Goal: Task Accomplishment & Management: Use online tool/utility

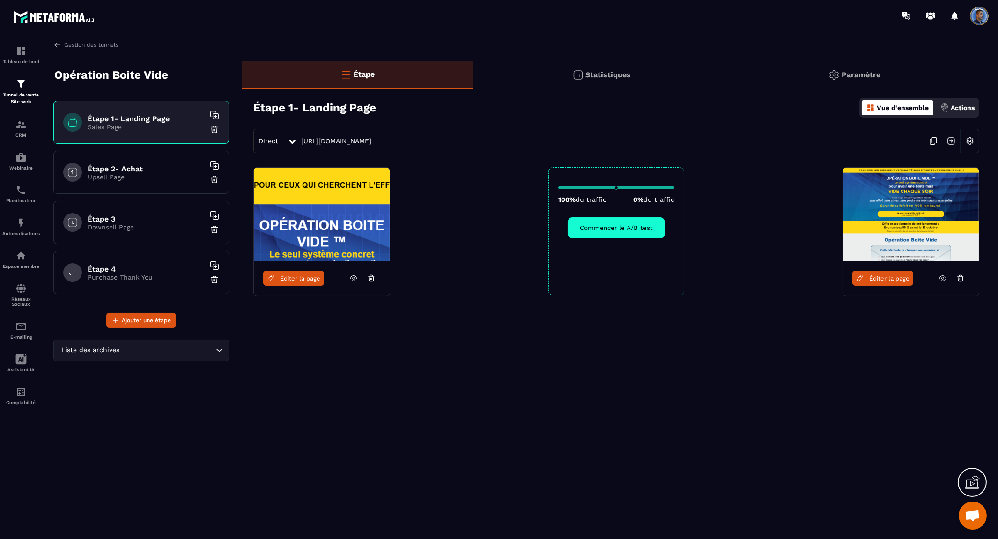
scroll to position [2282, 0]
click at [24, 92] on p "Tunnel de vente Site web" at bounding box center [20, 98] width 37 height 13
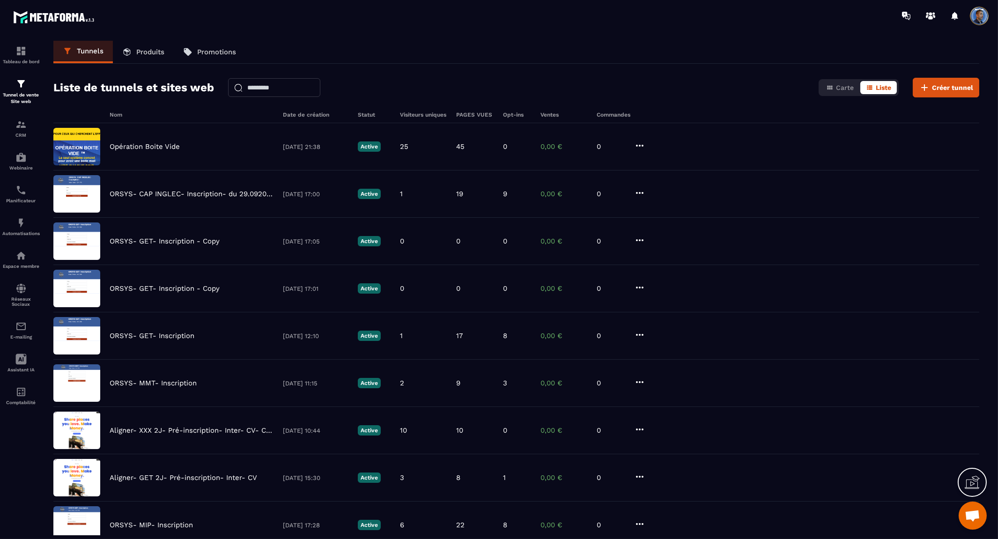
click at [147, 49] on p "Produits" at bounding box center [150, 52] width 28 height 8
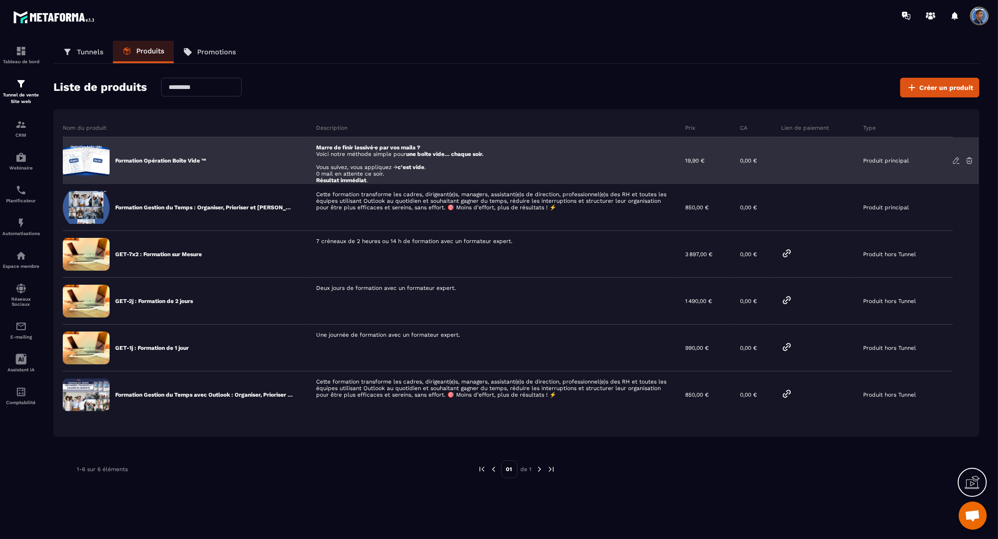
click at [156, 155] on div "Formation Opération Boîte Vide ™" at bounding box center [186, 160] width 246 height 47
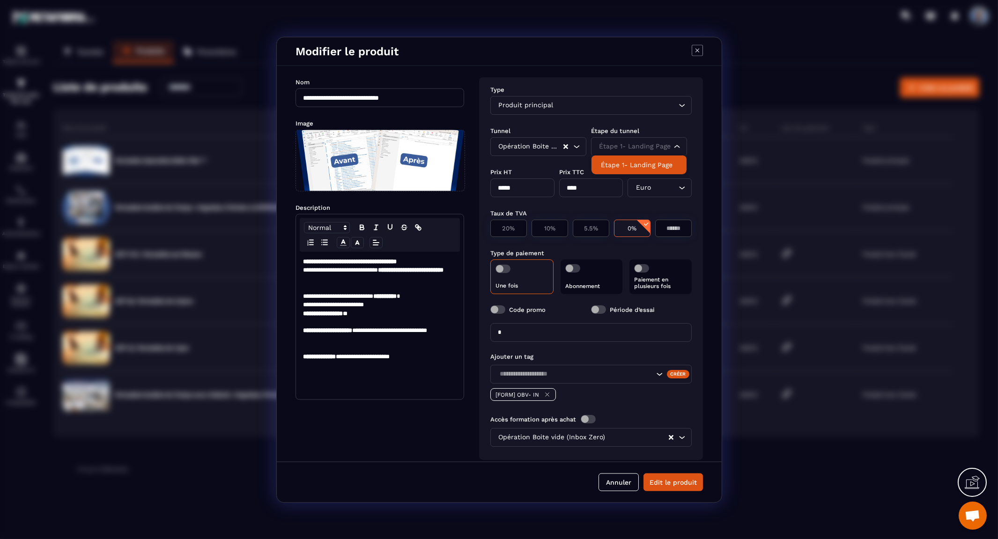
click at [656, 143] on div "Étape 1- Landing Page" at bounding box center [634, 146] width 76 height 10
click at [651, 157] on li "Étape 1- Landing Page" at bounding box center [638, 164] width 95 height 19
click at [651, 148] on div "Étape 1- Landing Page" at bounding box center [636, 146] width 78 height 10
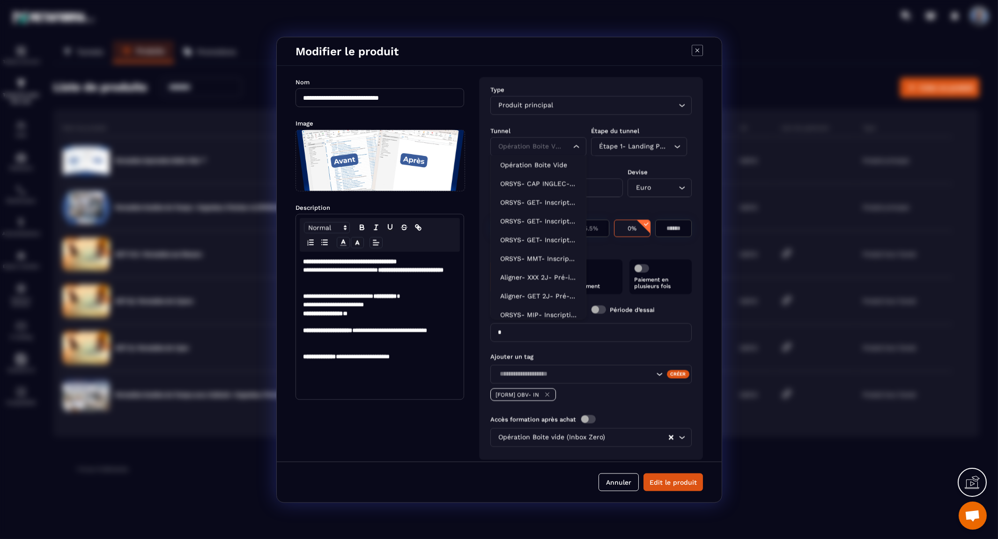
click at [528, 141] on div "Opération Boite Vide" at bounding box center [529, 146] width 68 height 10
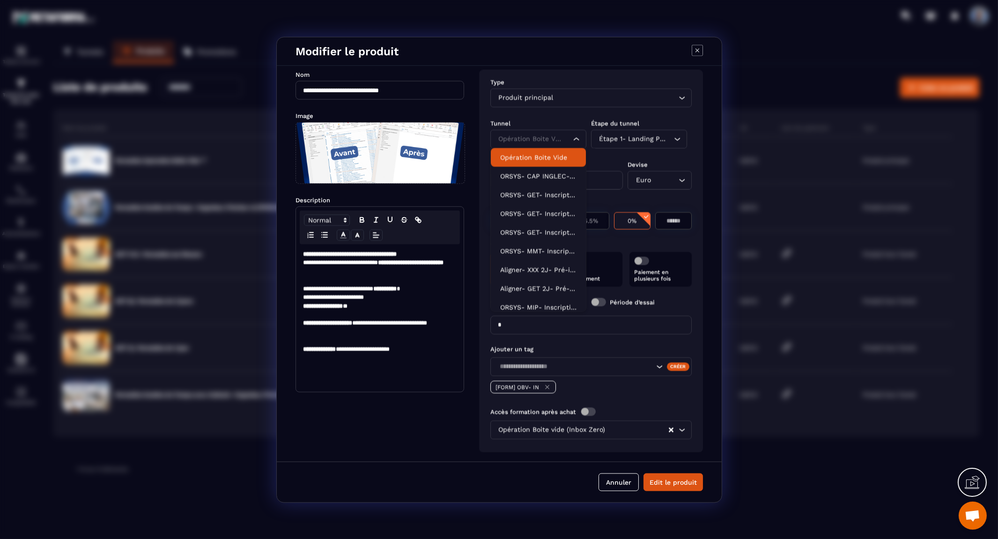
click at [533, 152] on p "Opération Boite Vide" at bounding box center [538, 156] width 76 height 9
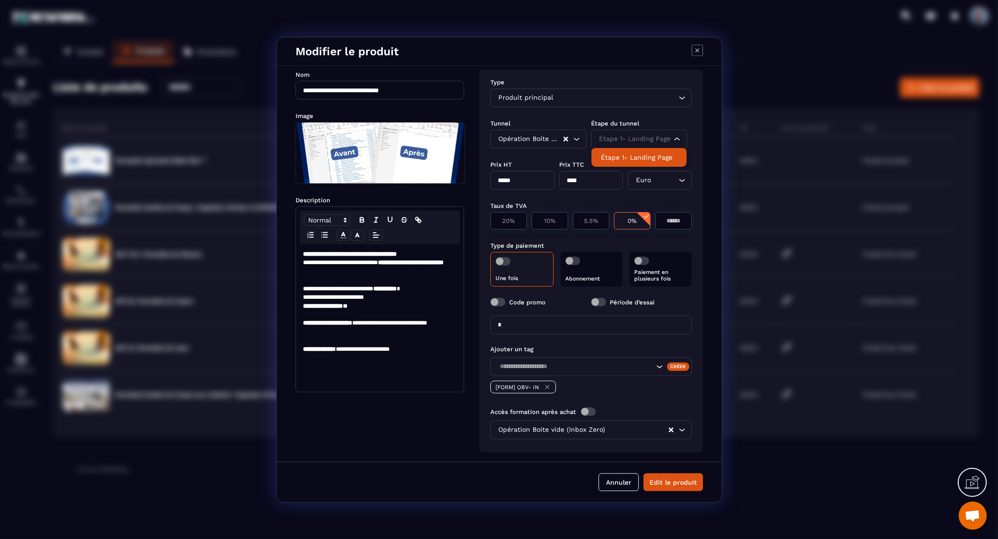
click at [632, 137] on div "Étape 1- Landing Page" at bounding box center [634, 138] width 76 height 10
click at [634, 155] on p "Étape 1- Landing Page" at bounding box center [639, 156] width 76 height 9
click at [634, 155] on div "Devise Euro Loading..." at bounding box center [661, 172] width 65 height 36
click at [677, 476] on button "Edit le produit" at bounding box center [672, 482] width 59 height 18
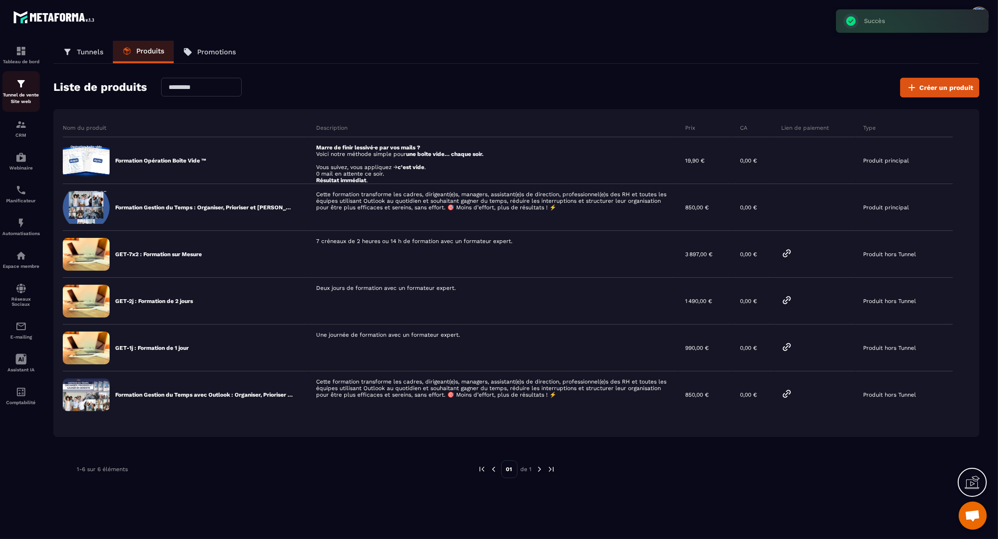
click at [17, 85] on img at bounding box center [20, 83] width 11 height 11
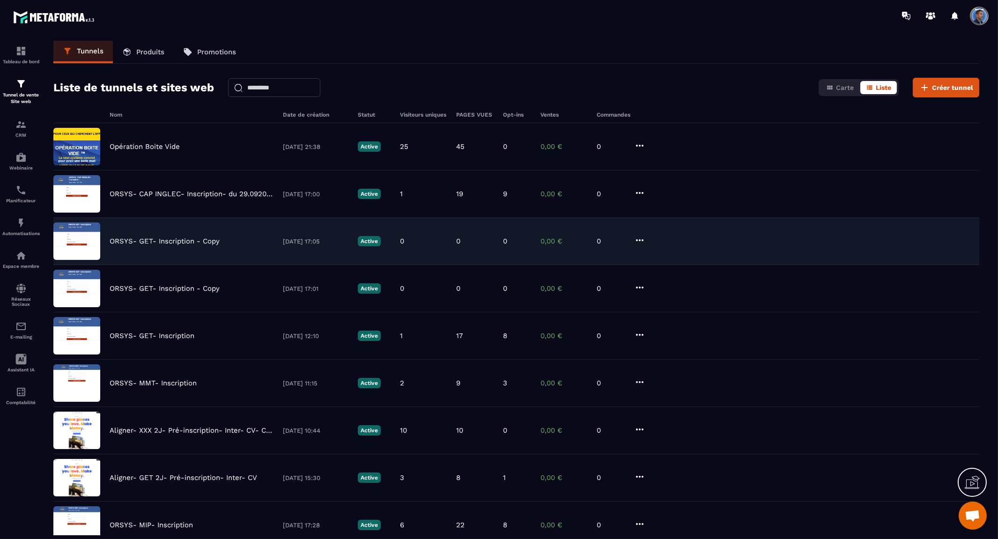
click at [647, 239] on div "ORSYS- GET- Inscription - Copy 01/10/2025 17:05 Active 0 0 0 0,00 € 0" at bounding box center [516, 241] width 926 height 47
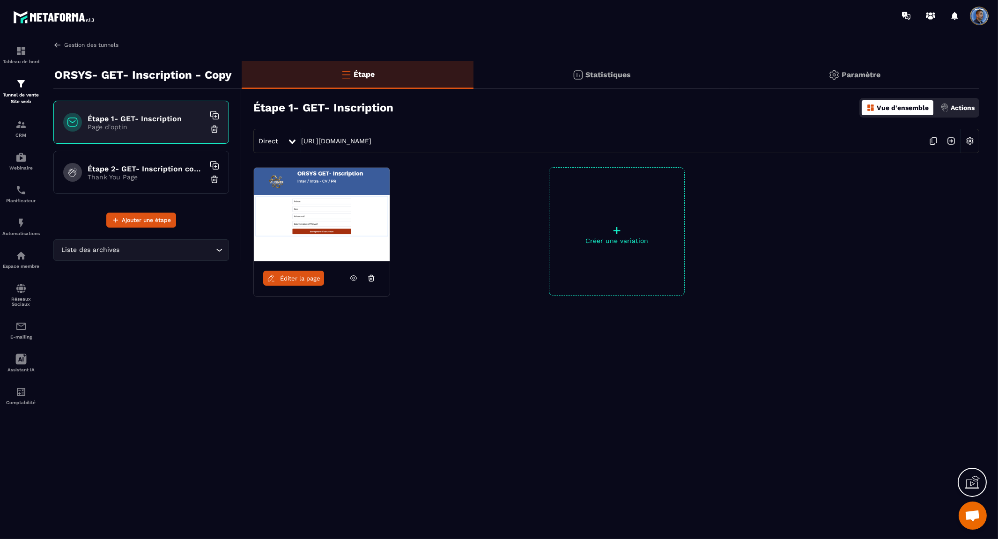
click at [55, 45] on img at bounding box center [57, 45] width 8 height 8
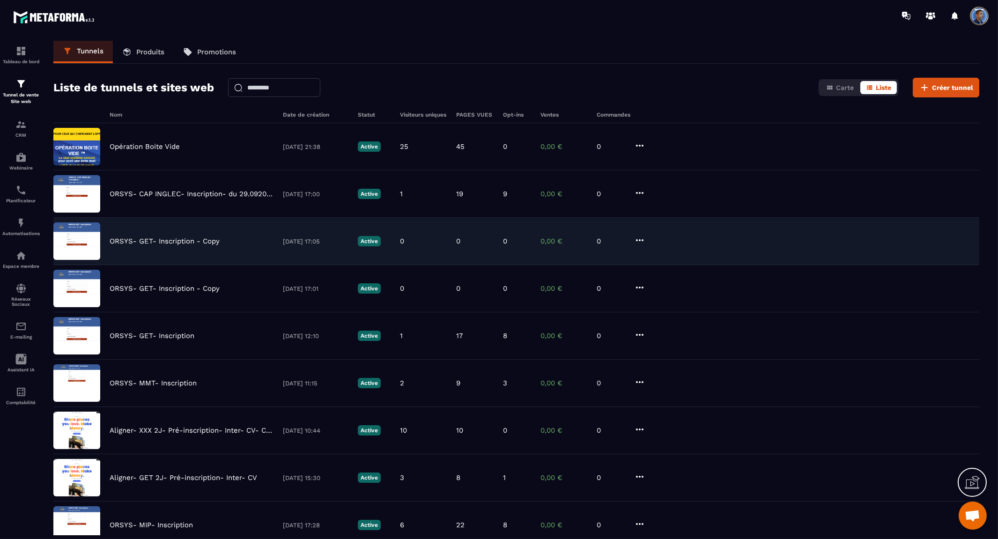
click at [637, 241] on icon at bounding box center [639, 240] width 7 height 2
click at [662, 312] on button "Supprimer" at bounding box center [675, 310] width 75 height 17
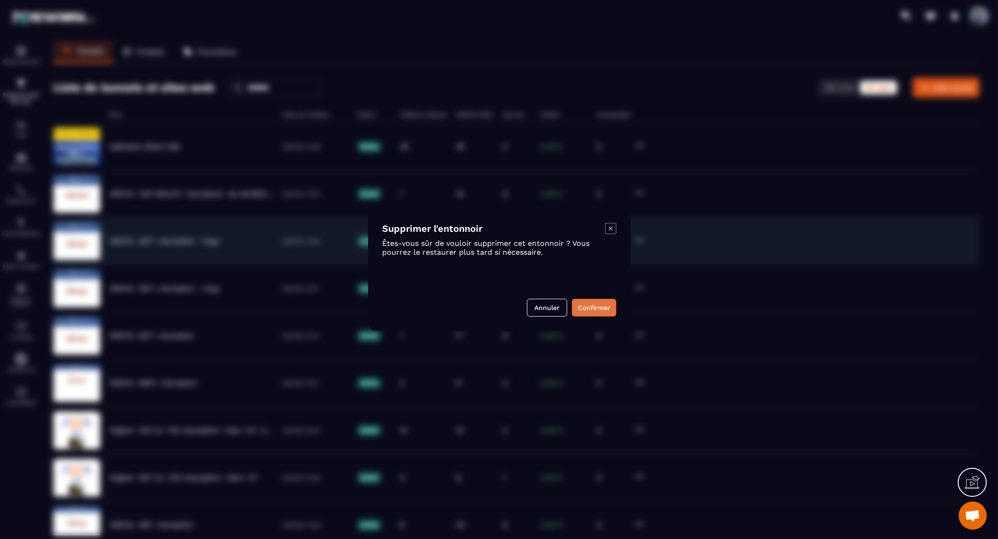
click at [591, 306] on button "Confirmer" at bounding box center [594, 308] width 44 height 18
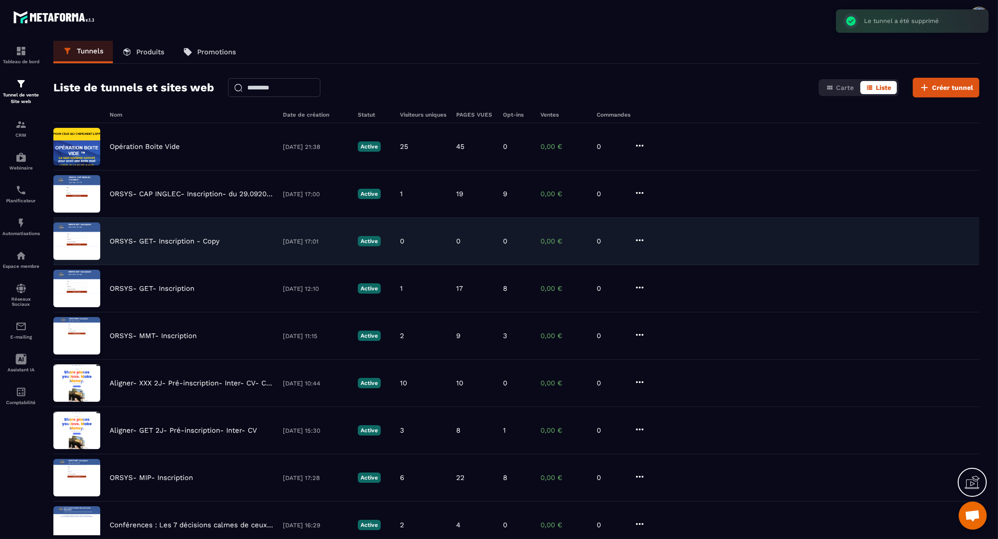
click at [643, 242] on icon at bounding box center [639, 240] width 11 height 11
click at [672, 308] on button "Supprimer" at bounding box center [675, 310] width 75 height 17
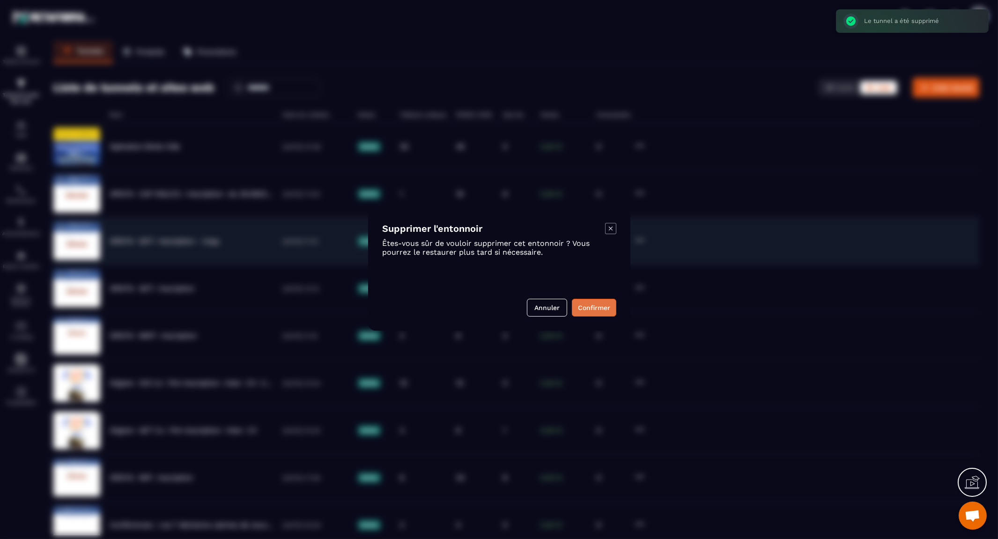
click at [595, 302] on button "Confirmer" at bounding box center [594, 308] width 44 height 18
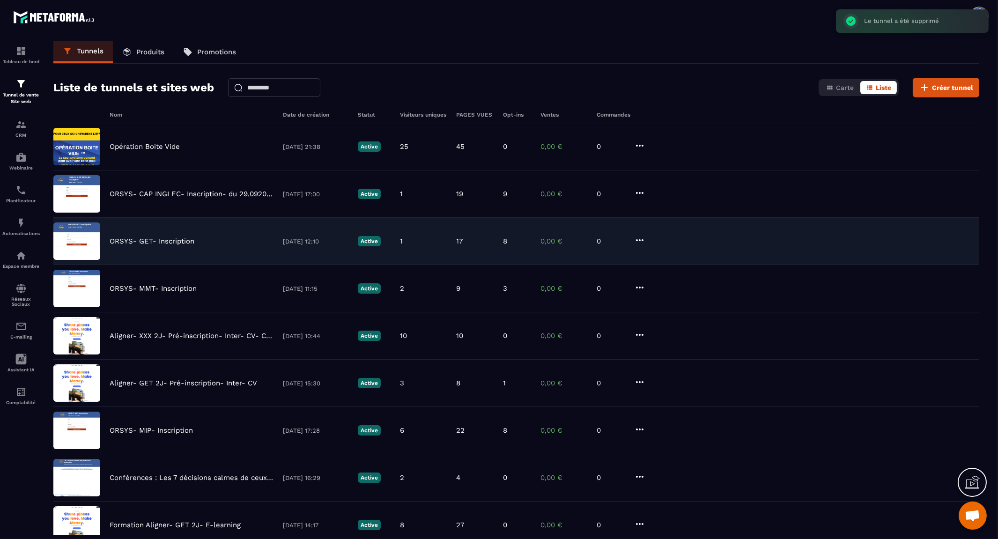
click at [642, 241] on icon at bounding box center [639, 240] width 11 height 11
click at [681, 309] on button "Supprimer" at bounding box center [675, 310] width 75 height 17
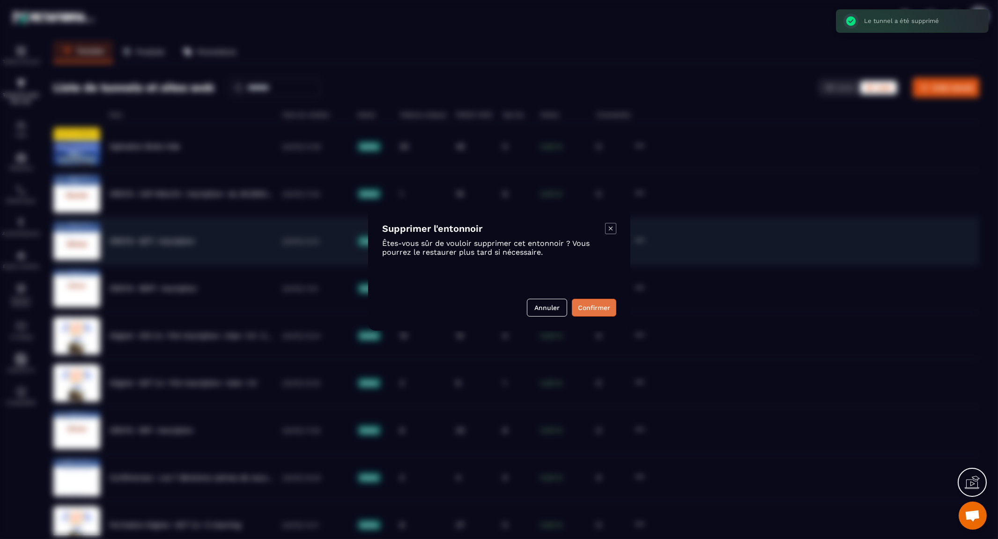
click at [596, 307] on button "Confirmer" at bounding box center [594, 308] width 44 height 18
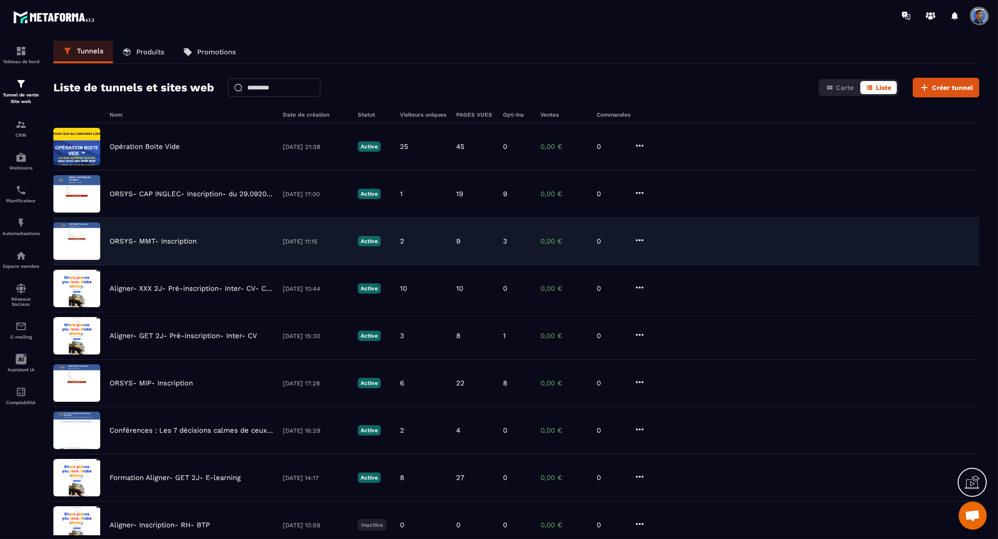
click at [151, 52] on p "Produits" at bounding box center [150, 52] width 28 height 8
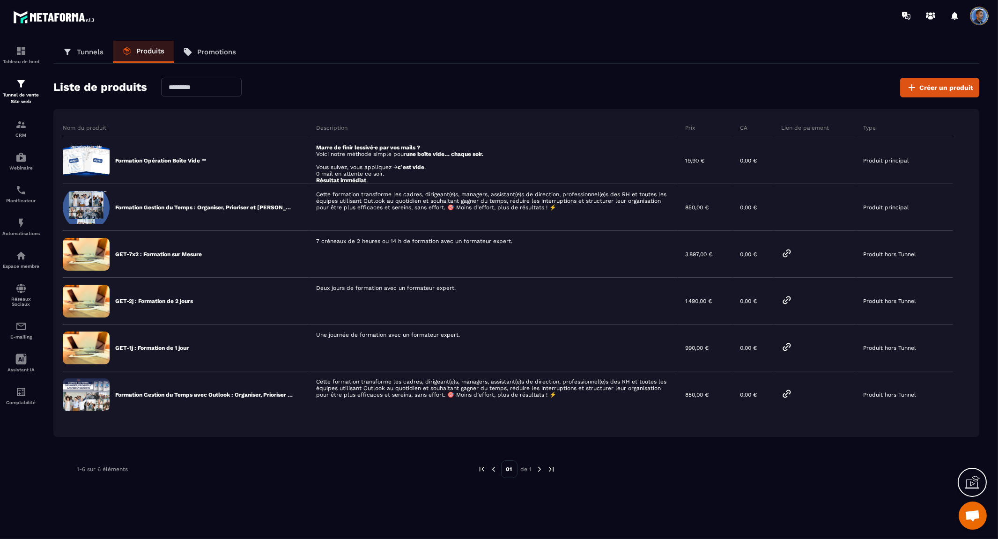
click at [82, 53] on p "Tunnels" at bounding box center [90, 52] width 27 height 8
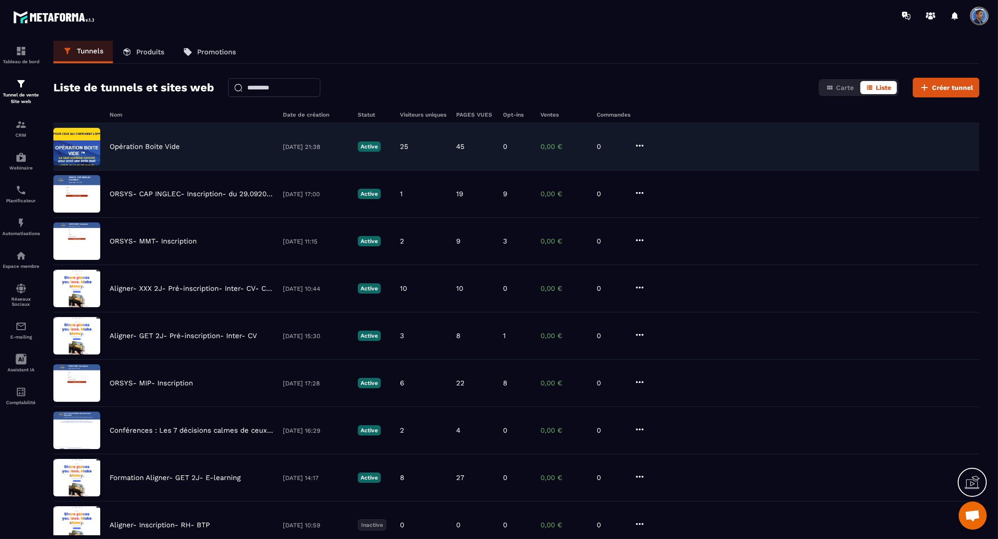
click at [134, 147] on p "Opération Boite Vide" at bounding box center [145, 146] width 70 height 8
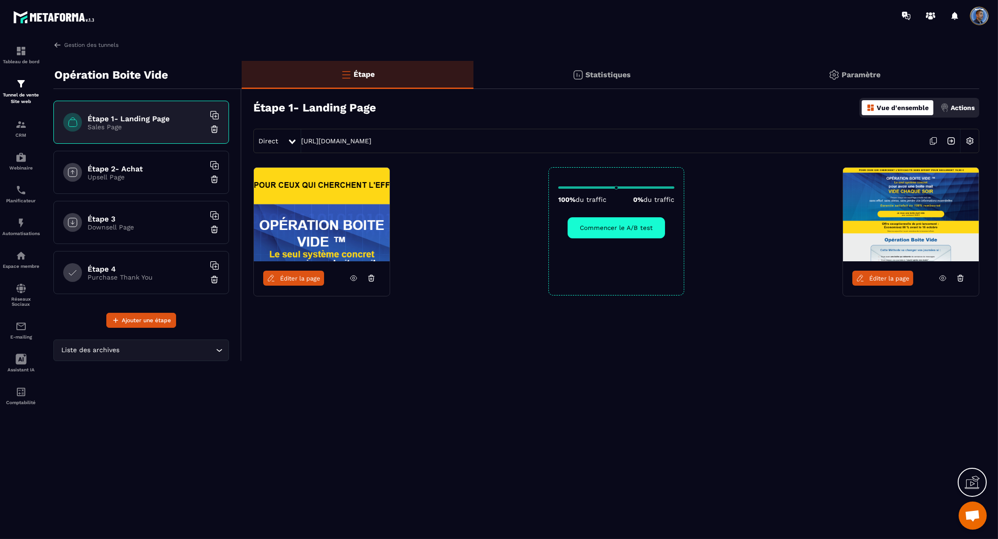
click at [957, 278] on icon at bounding box center [960, 278] width 8 height 8
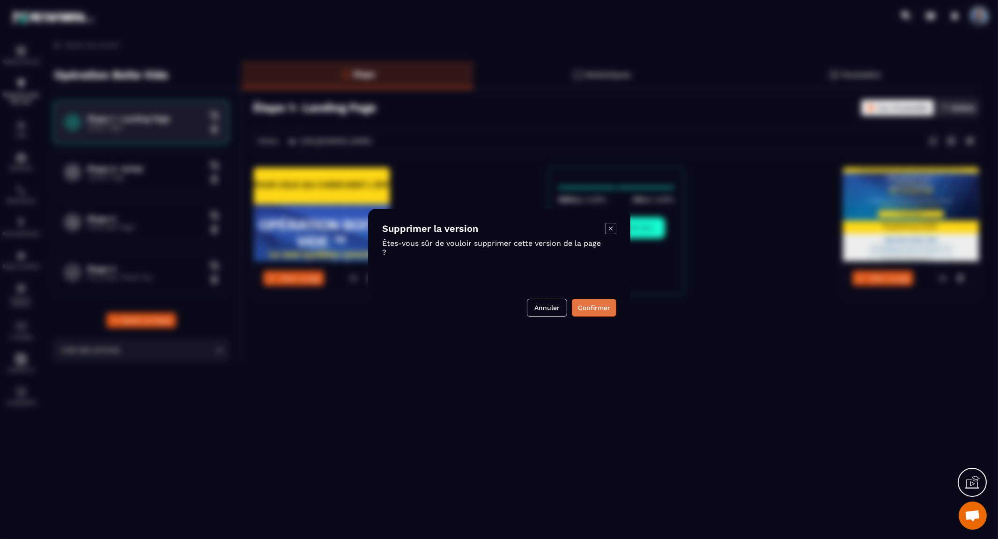
click at [598, 309] on button "Confirmer" at bounding box center [594, 308] width 44 height 18
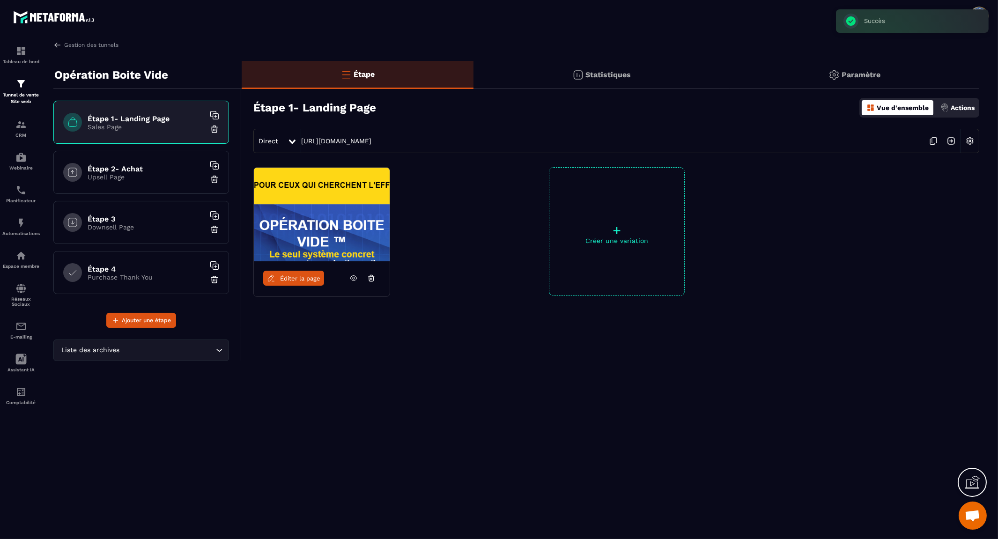
click at [164, 164] on h6 "Étape 2- Achat" at bounding box center [146, 168] width 117 height 9
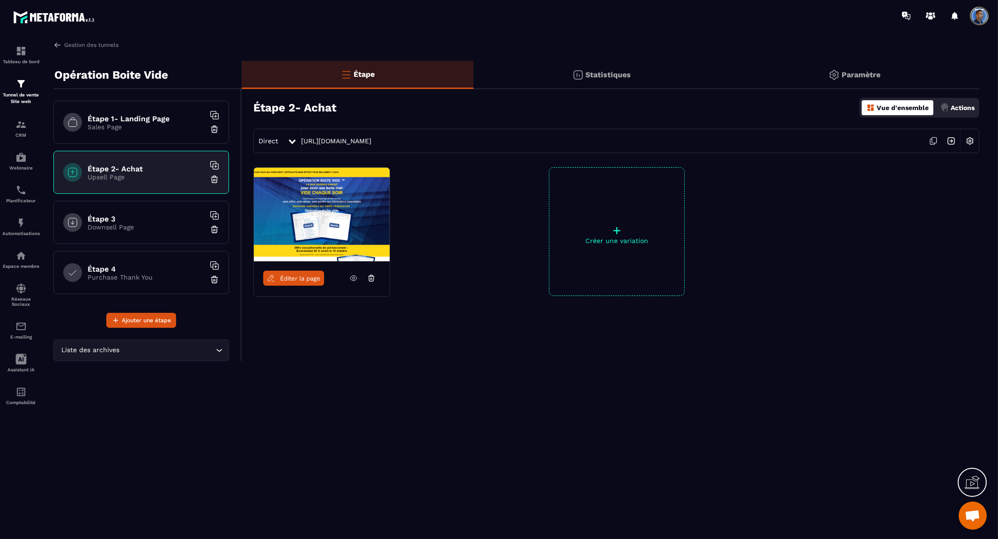
click at [153, 272] on h6 "Étape 4" at bounding box center [146, 269] width 117 height 9
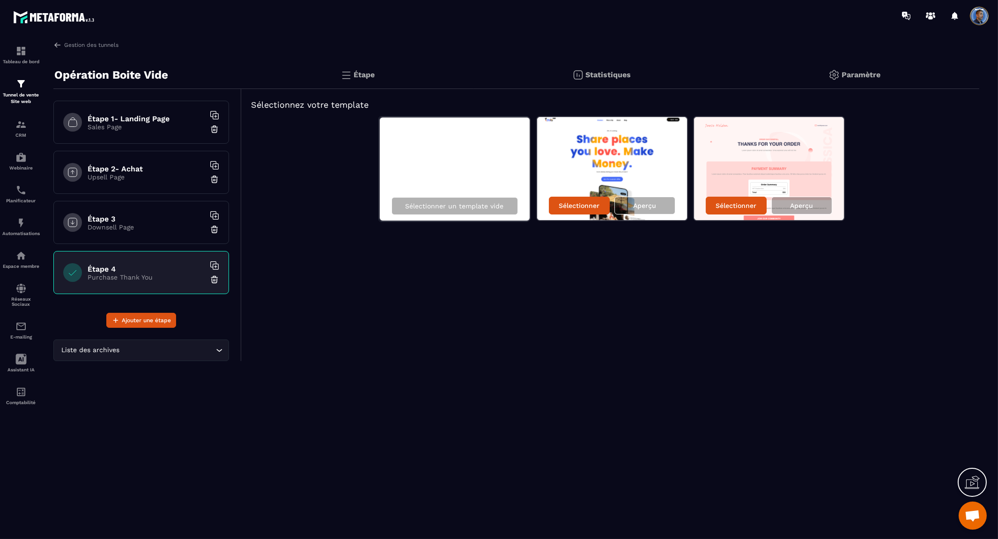
click at [178, 268] on h6 "Étape 4" at bounding box center [146, 269] width 117 height 9
click at [497, 205] on p "Sélectionner un template vide" at bounding box center [454, 205] width 98 height 7
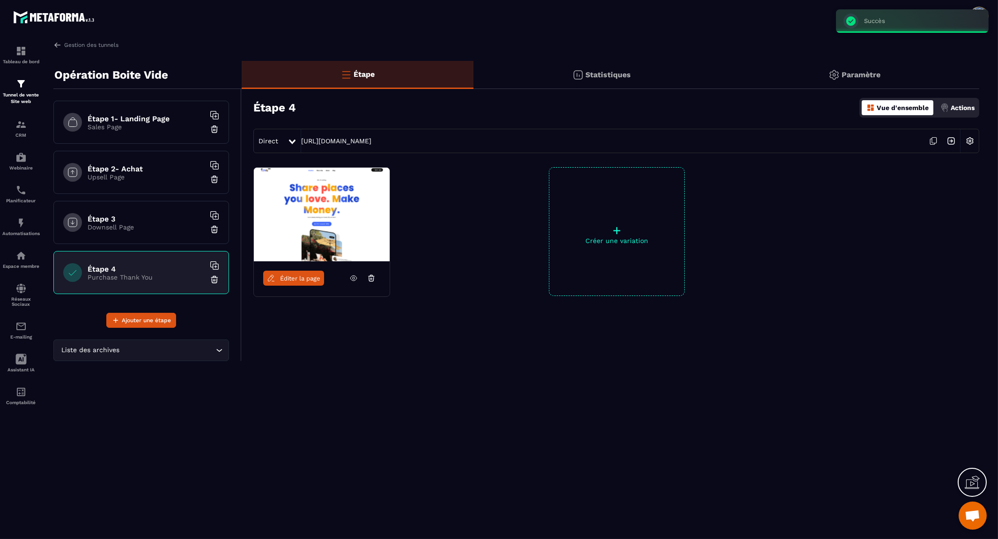
click at [975, 139] on img at bounding box center [970, 141] width 18 height 18
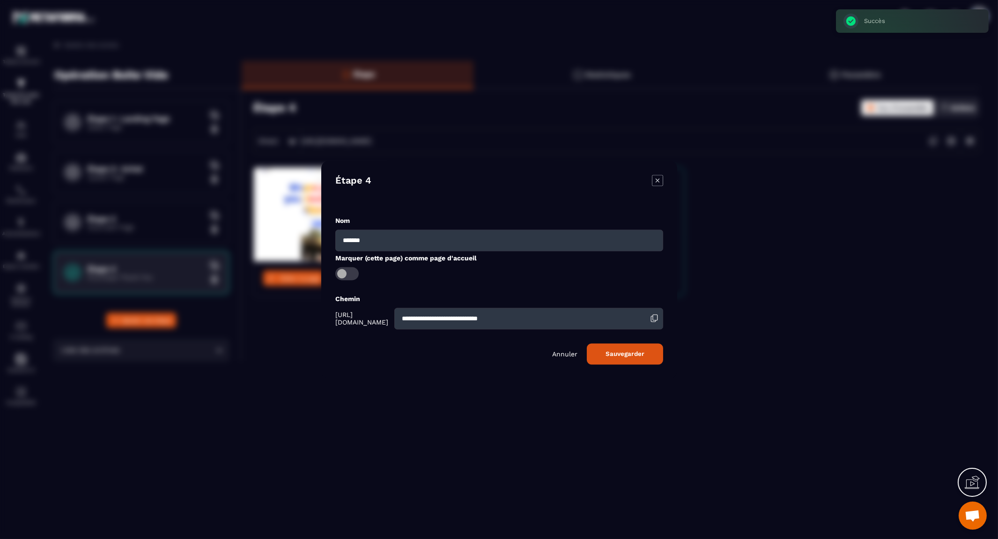
click at [476, 319] on input "**********" at bounding box center [528, 319] width 269 height 22
type input "**********"
click at [639, 353] on button "Sauvegarder" at bounding box center [625, 353] width 76 height 21
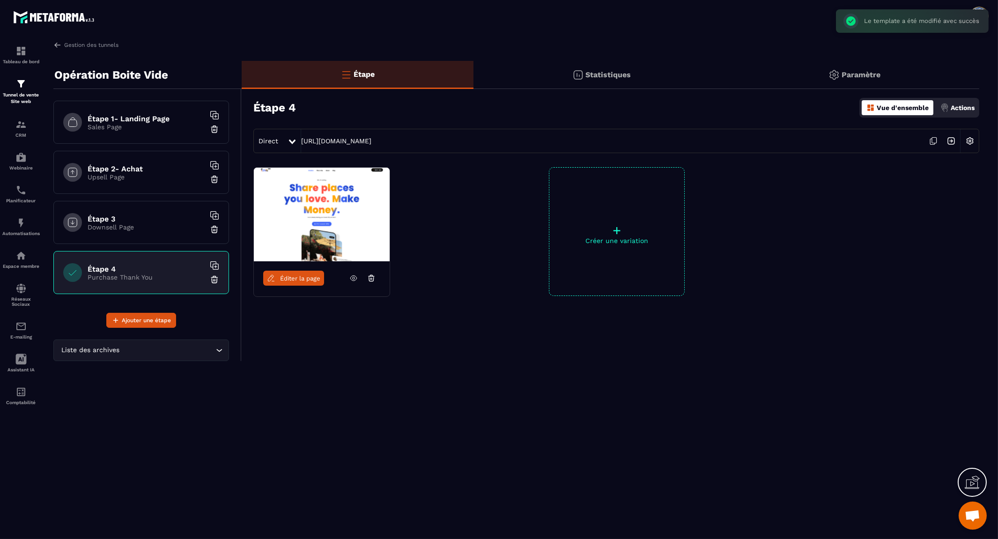
click at [295, 278] on span "Éditer la page" at bounding box center [300, 278] width 40 height 7
